Goal: Task Accomplishment & Management: Manage account settings

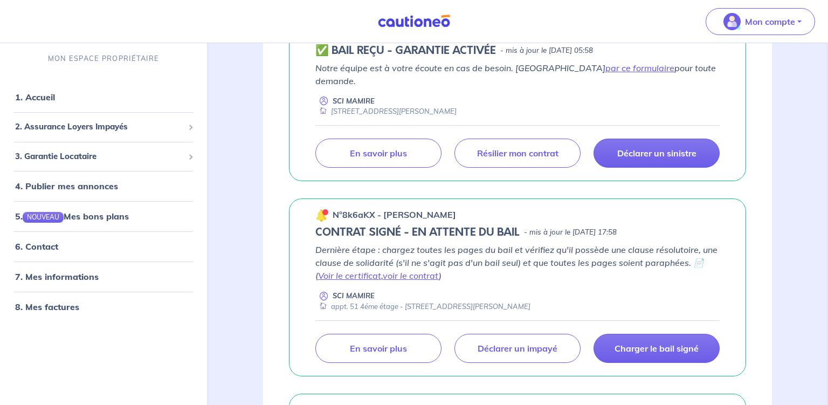
scroll to position [227, 0]
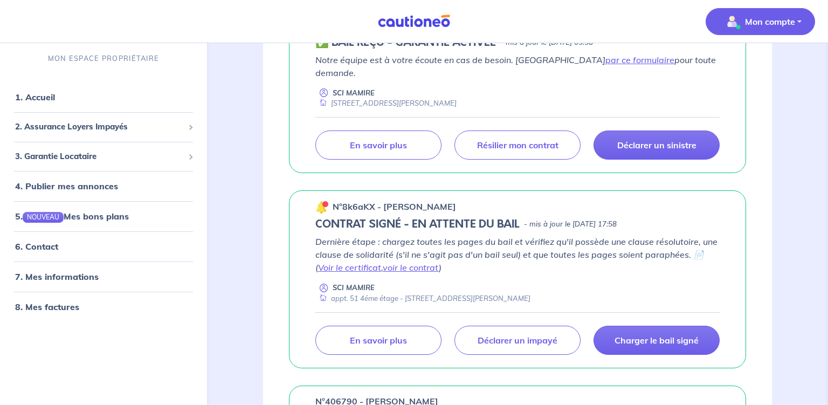
click at [756, 25] on p "Mon compte" at bounding box center [770, 21] width 50 height 13
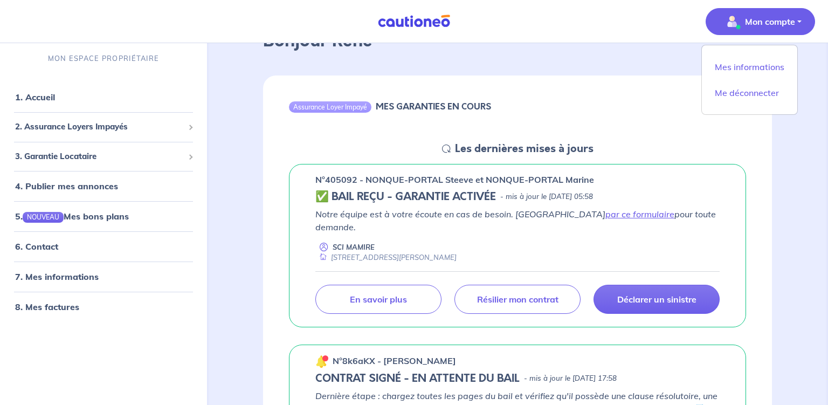
scroll to position [0, 0]
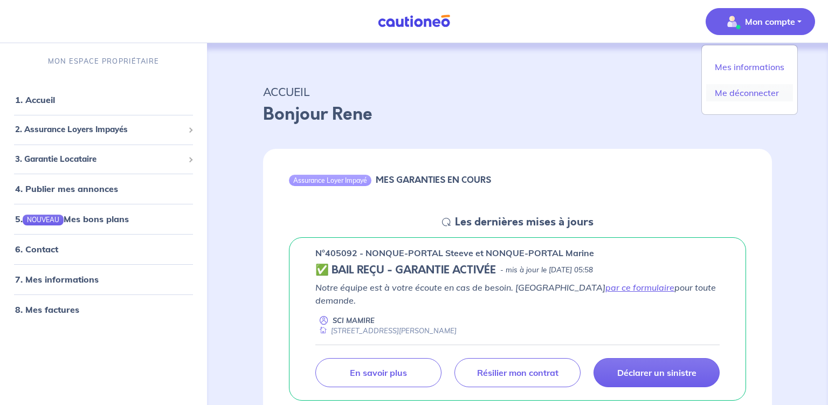
drag, startPoint x: 738, startPoint y: 93, endPoint x: 724, endPoint y: 92, distance: 14.6
click at [736, 93] on link "Me déconnecter" at bounding box center [749, 92] width 87 height 17
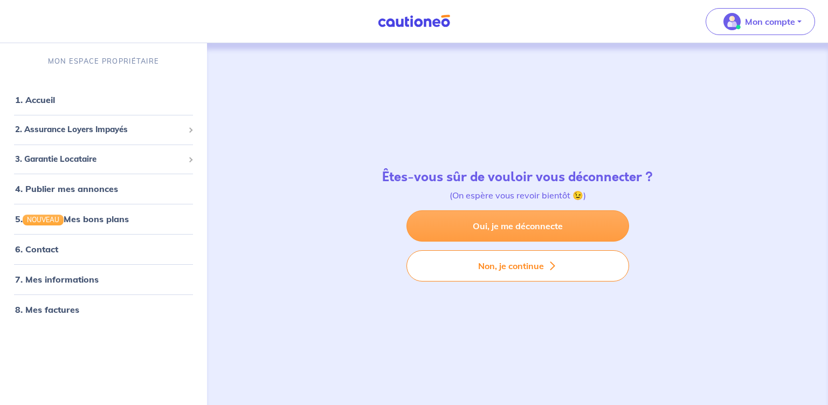
click at [513, 222] on link "Oui, je me déconnecte" at bounding box center [517, 225] width 223 height 31
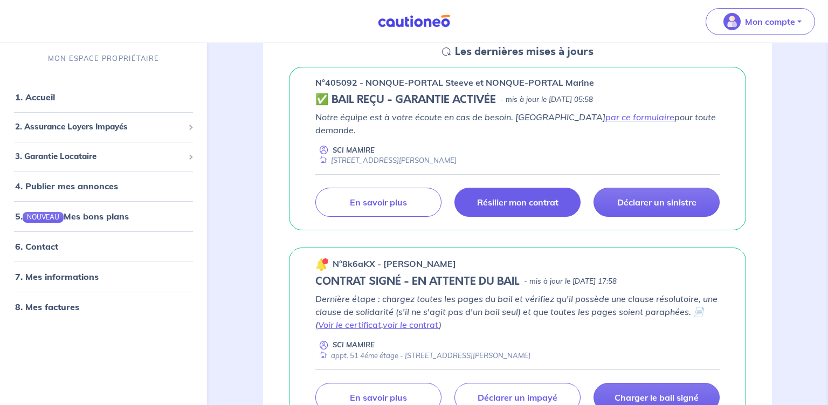
scroll to position [285, 0]
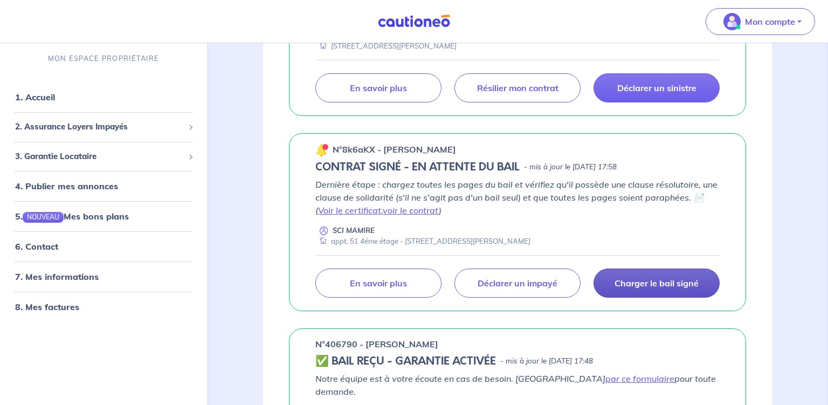
click at [637, 278] on p "Charger le bail signé" at bounding box center [656, 283] width 84 height 11
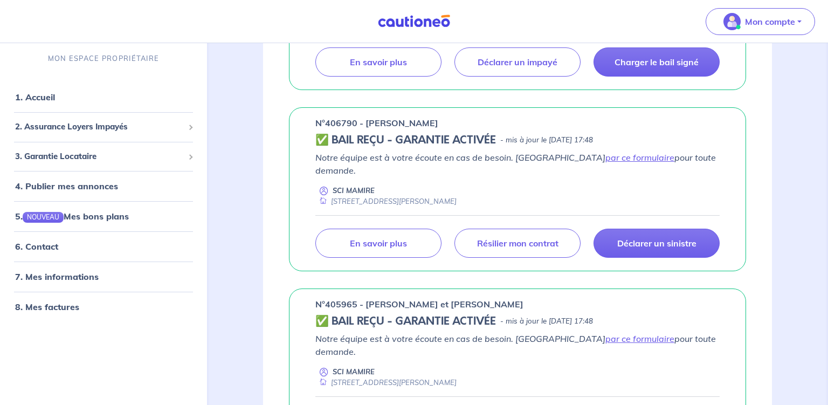
scroll to position [512, 0]
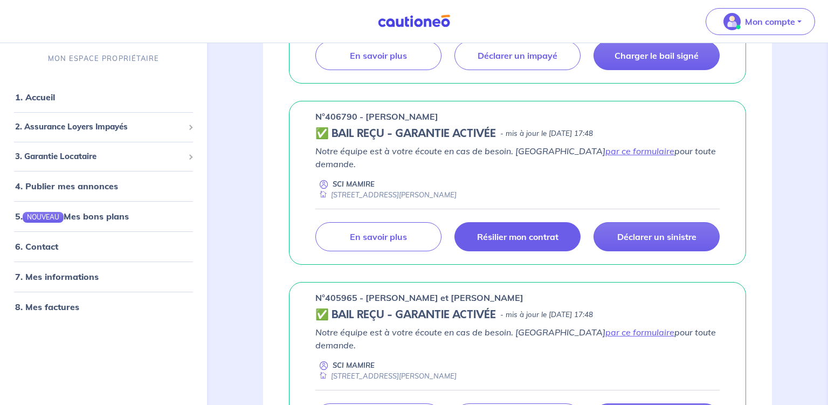
click at [520, 231] on p "Résilier mon contrat" at bounding box center [517, 236] width 81 height 11
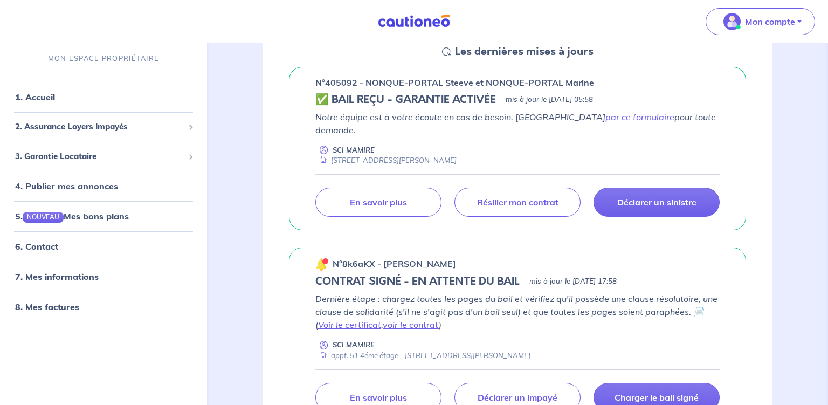
scroll to position [0, 0]
